Goal: Information Seeking & Learning: Check status

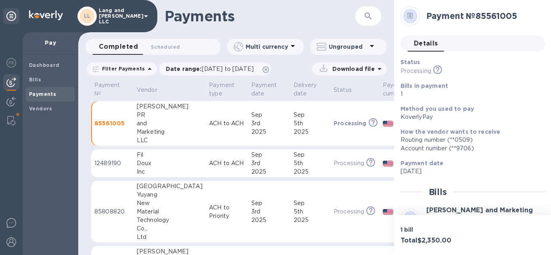
click at [517, 40] on div "Details 0" at bounding box center [477, 44] width 138 height 16
click at [329, 20] on h1 "Payments" at bounding box center [260, 16] width 191 height 17
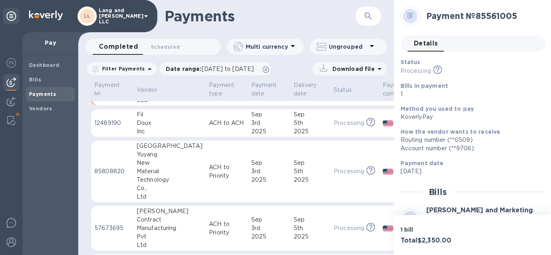
click at [164, 179] on div "Technology" at bounding box center [170, 180] width 66 height 8
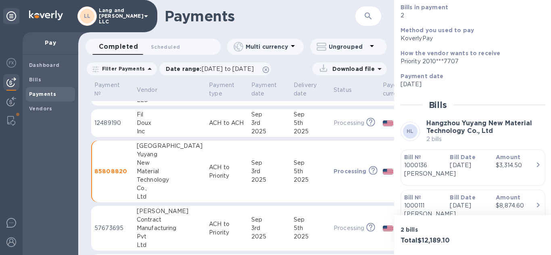
scroll to position [81, 0]
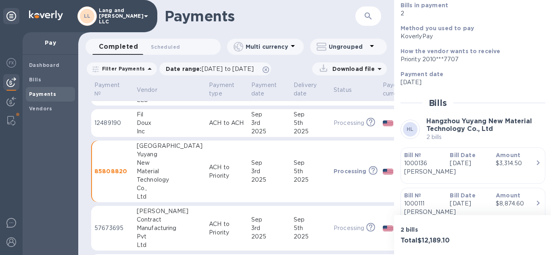
click at [439, 236] on div "Total $12,189.10" at bounding box center [435, 241] width 73 height 11
click at [503, 161] on div "$3,314.50" at bounding box center [516, 163] width 40 height 8
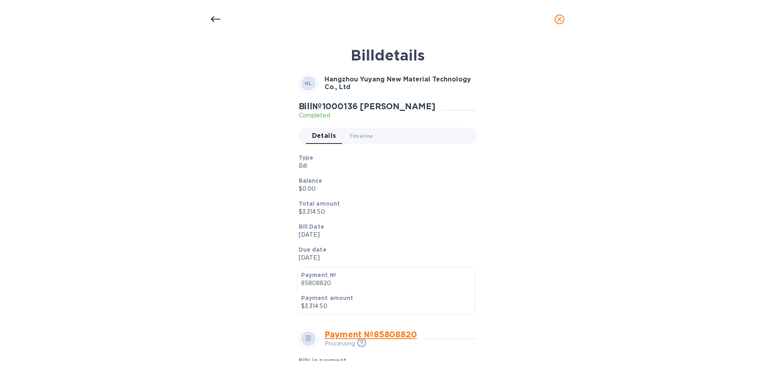
scroll to position [0, 0]
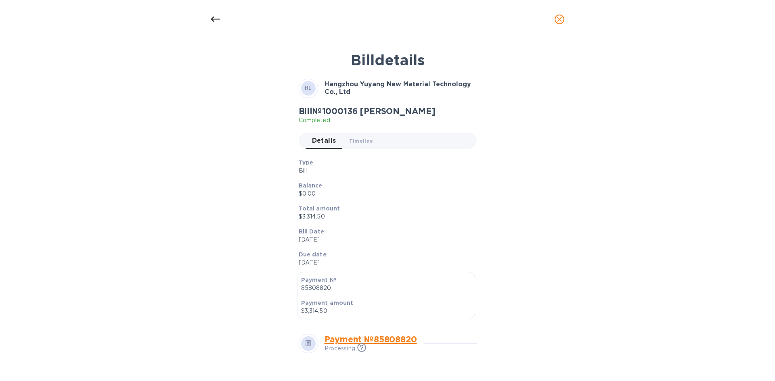
click at [217, 17] on icon at bounding box center [216, 20] width 10 height 10
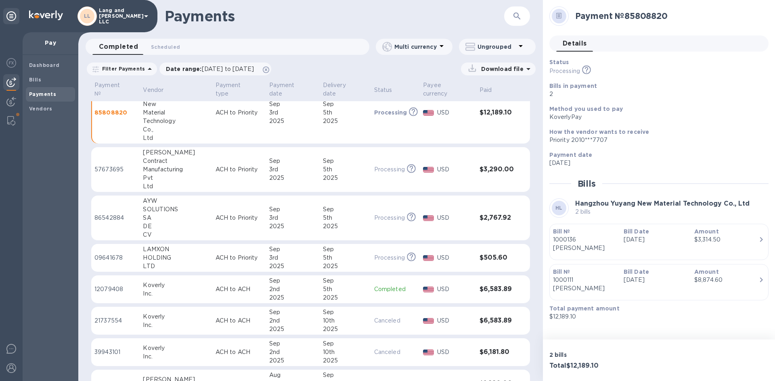
scroll to position [114, 0]
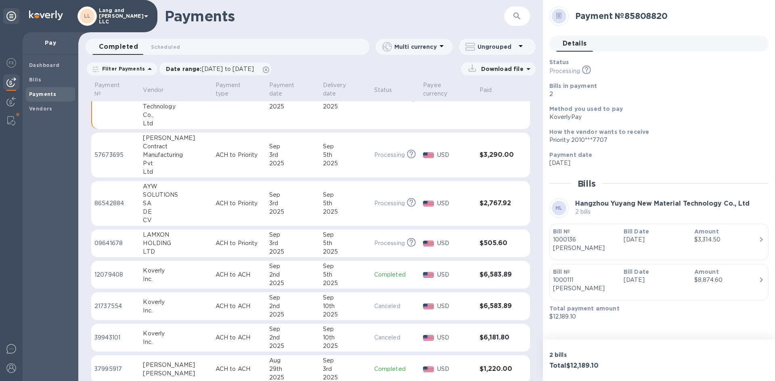
click at [215, 151] on p "ACH to Priority" at bounding box center [238, 155] width 47 height 8
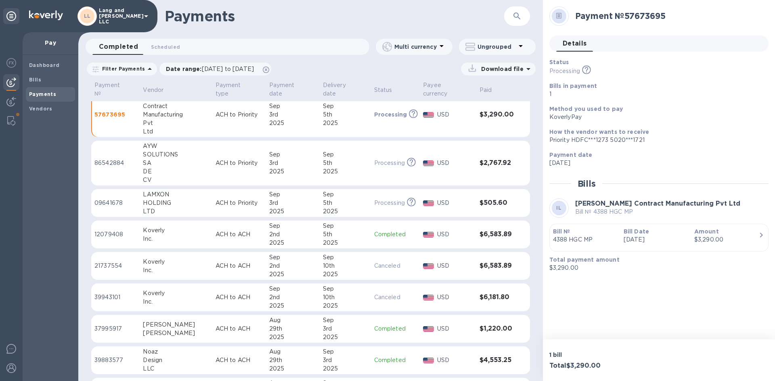
scroll to position [114, 0]
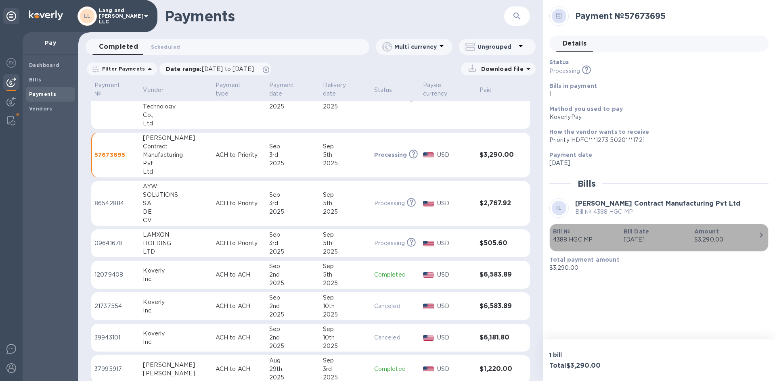
click at [551, 237] on p "[DATE]" at bounding box center [655, 240] width 64 height 8
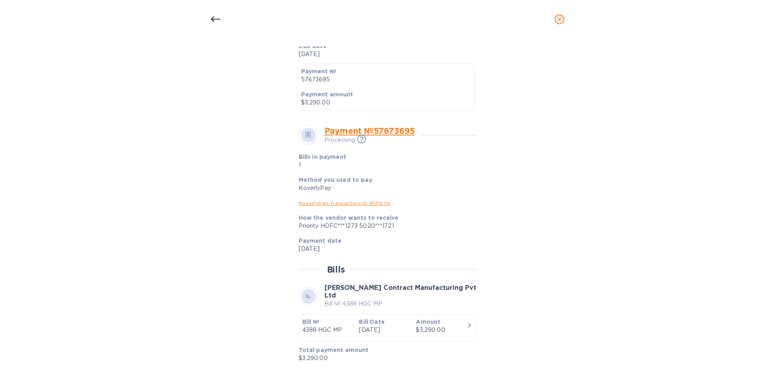
scroll to position [211, 0]
click at [308, 130] on icon at bounding box center [308, 133] width 6 height 6
click at [307, 137] on span at bounding box center [308, 133] width 6 height 10
drag, startPoint x: 307, startPoint y: 137, endPoint x: 489, endPoint y: 114, distance: 183.5
click at [489, 114] on div "Bill details IL Iraj Contract Manufacturing Pvt Ltd Bill № 4388 HGC MP Complete…" at bounding box center [387, 203] width 383 height 315
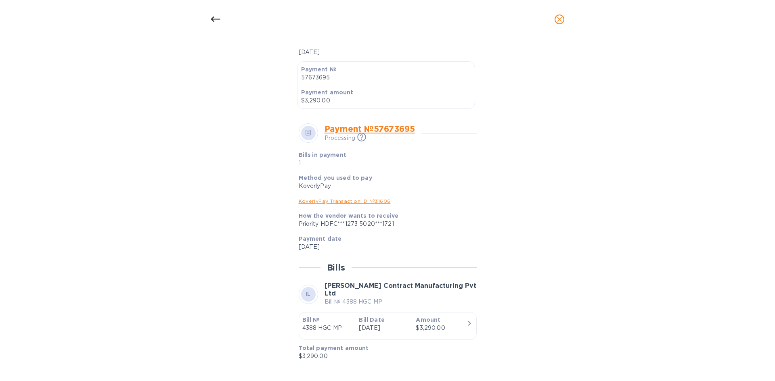
click at [214, 13] on div at bounding box center [215, 19] width 19 height 19
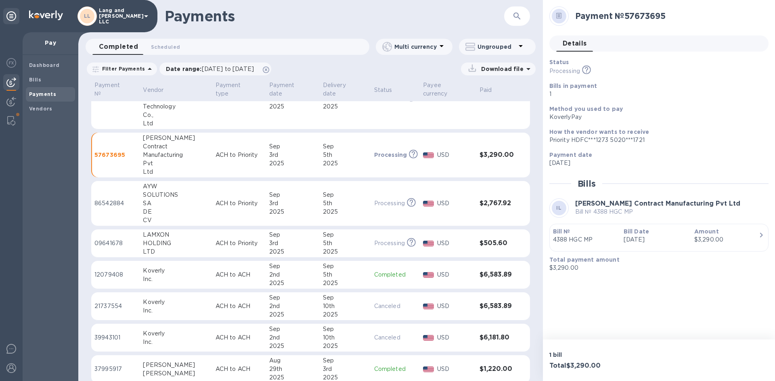
click at [169, 199] on div "SA" at bounding box center [176, 203] width 66 height 8
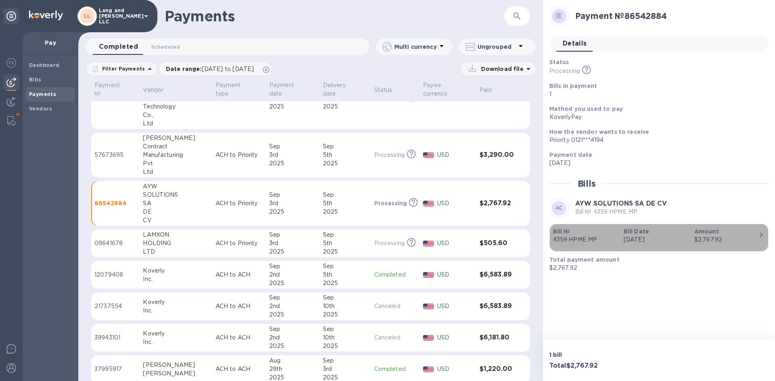
click at [551, 244] on p "[DATE]" at bounding box center [655, 240] width 64 height 8
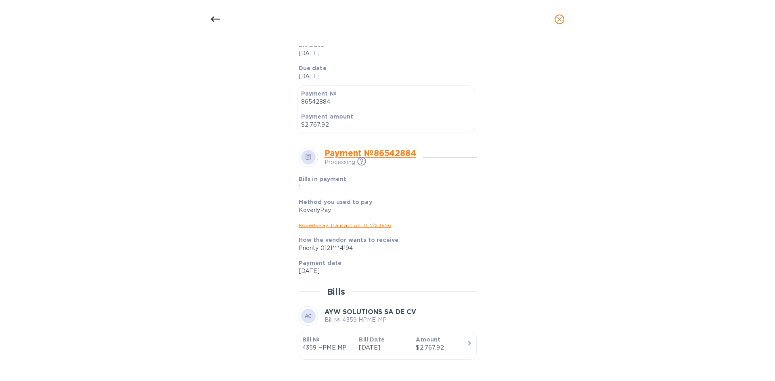
scroll to position [211, 0]
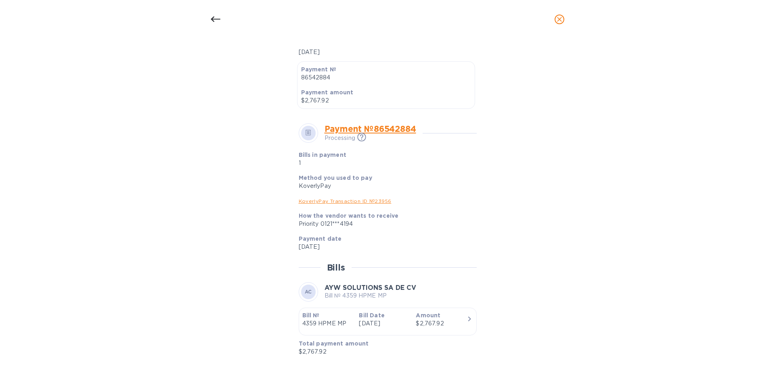
click at [217, 21] on icon at bounding box center [216, 20] width 10 height 10
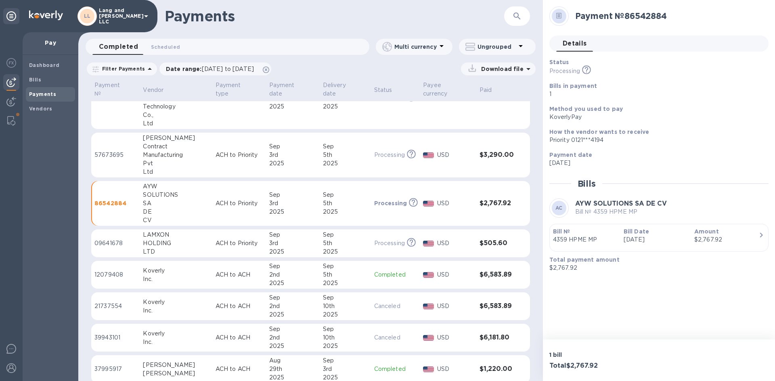
click at [166, 239] on div "HOLDING" at bounding box center [176, 243] width 66 height 8
click at [551, 236] on div "$505.60" at bounding box center [726, 240] width 64 height 8
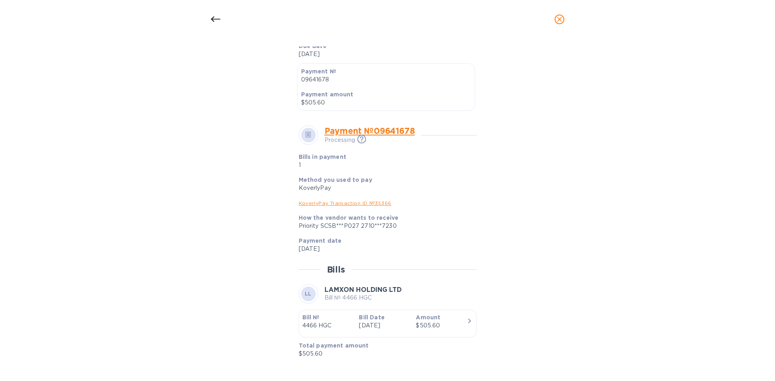
scroll to position [211, 0]
click at [248, 94] on div "Bill details LL LAMXON HOLDING LTD Bill № 4466 HGC Completed Details 0 Timeline…" at bounding box center [387, 203] width 383 height 315
click at [217, 24] on icon at bounding box center [216, 20] width 10 height 10
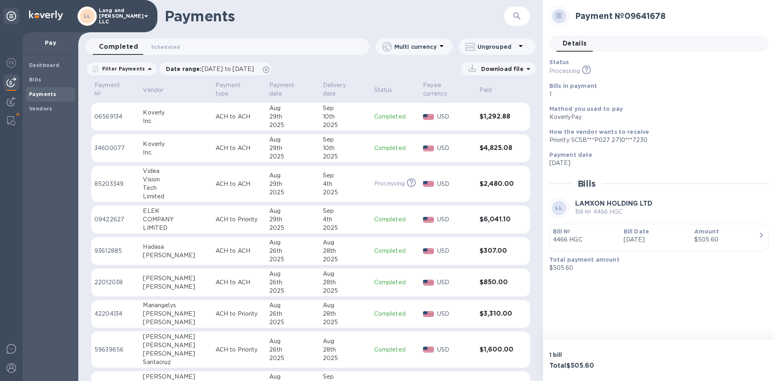
scroll to position [448, 0]
